Goal: Task Accomplishment & Management: Use online tool/utility

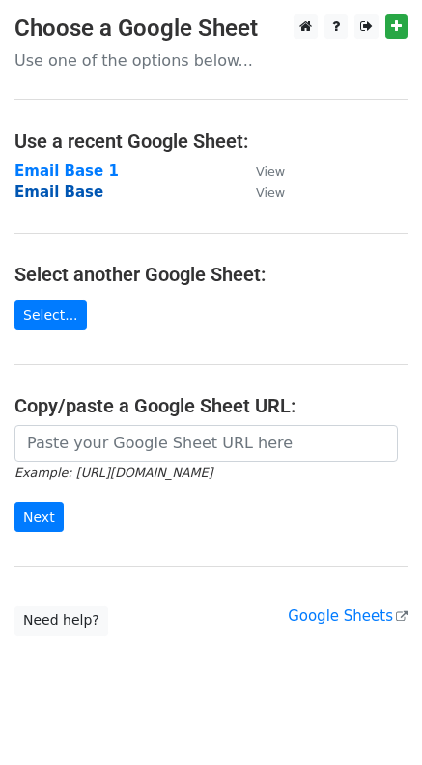
click at [56, 191] on strong "Email Base" at bounding box center [58, 192] width 89 height 17
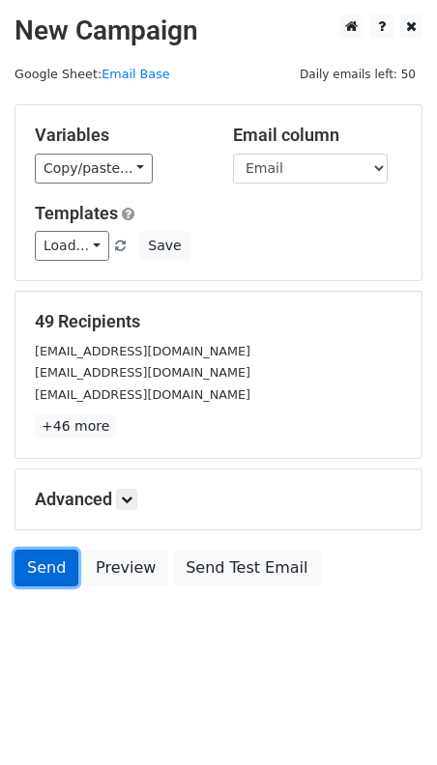
click at [45, 561] on link "Send" at bounding box center [46, 568] width 64 height 37
